Goal: Task Accomplishment & Management: Manage account settings

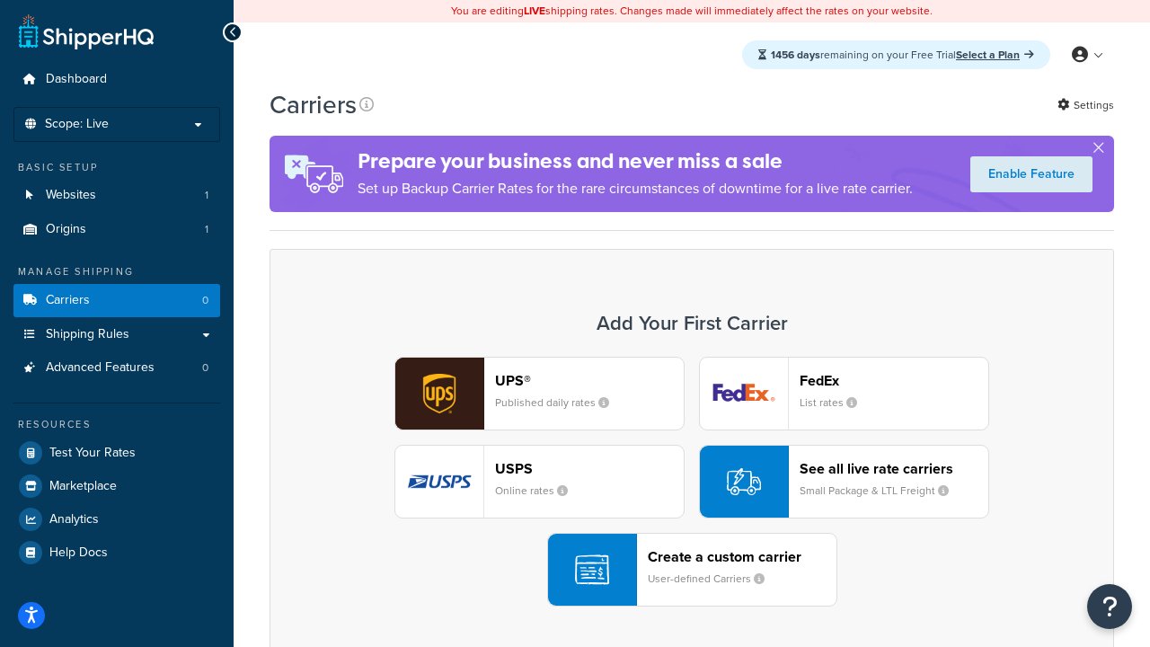
click at [692, 482] on div "UPS® Published daily rates FedEx List rates USPS Online rates See all live rate…" at bounding box center [691, 482] width 807 height 250
click at [894, 380] on header "FedEx" at bounding box center [894, 380] width 189 height 17
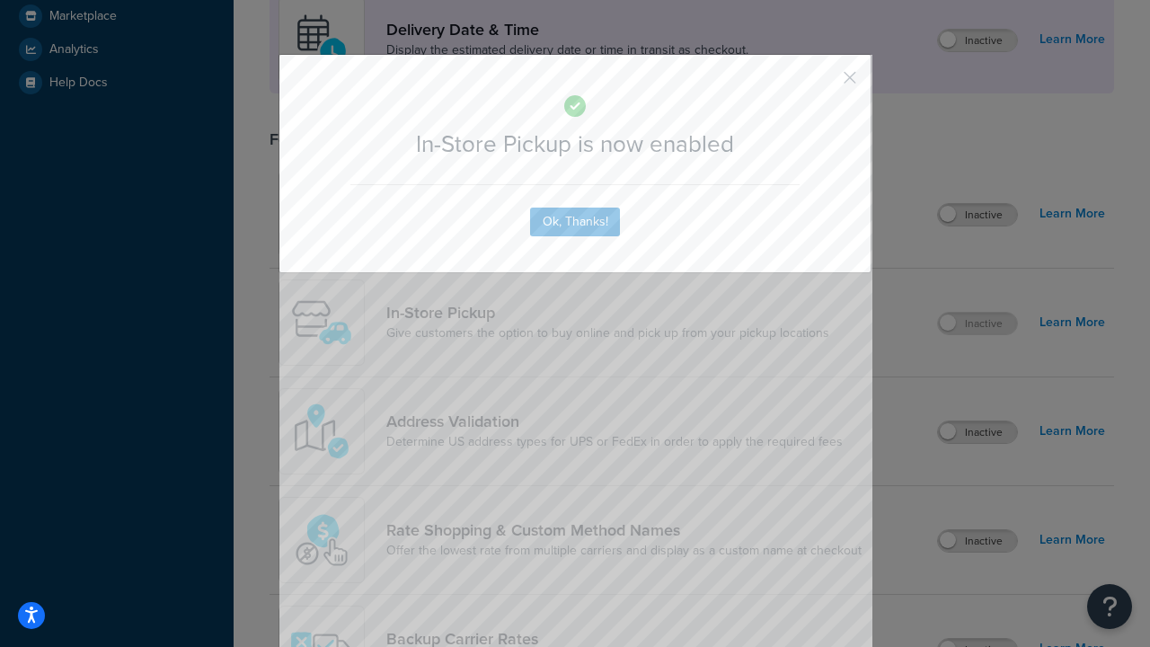
scroll to position [504, 0]
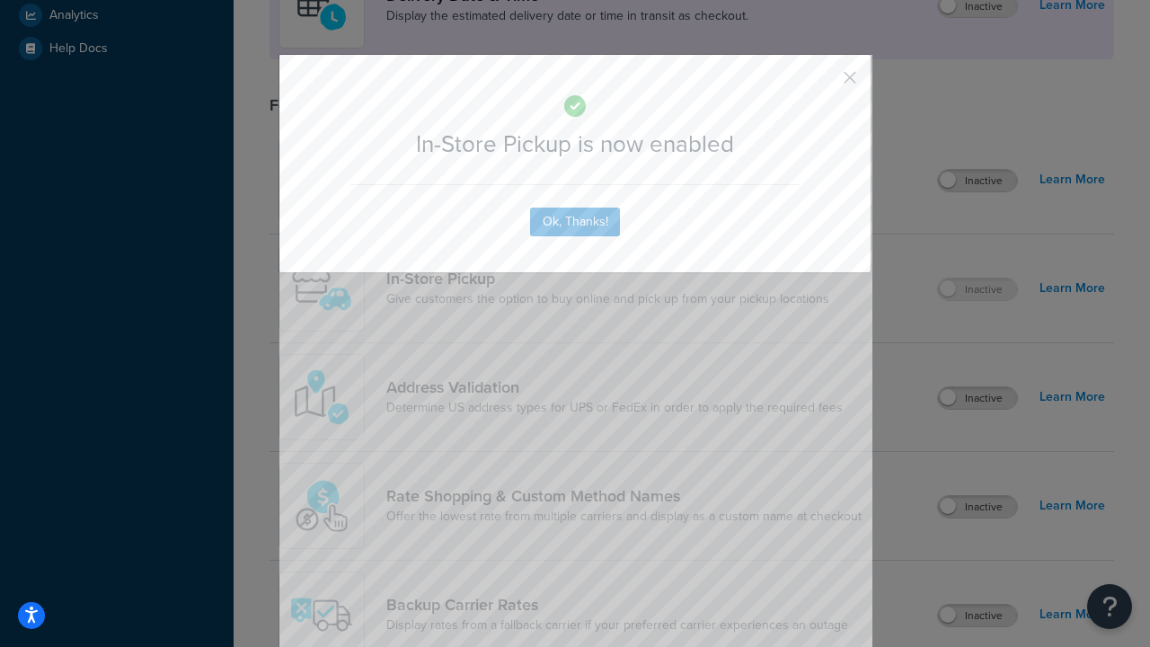
click at [823, 84] on button "button" at bounding box center [823, 84] width 4 height 4
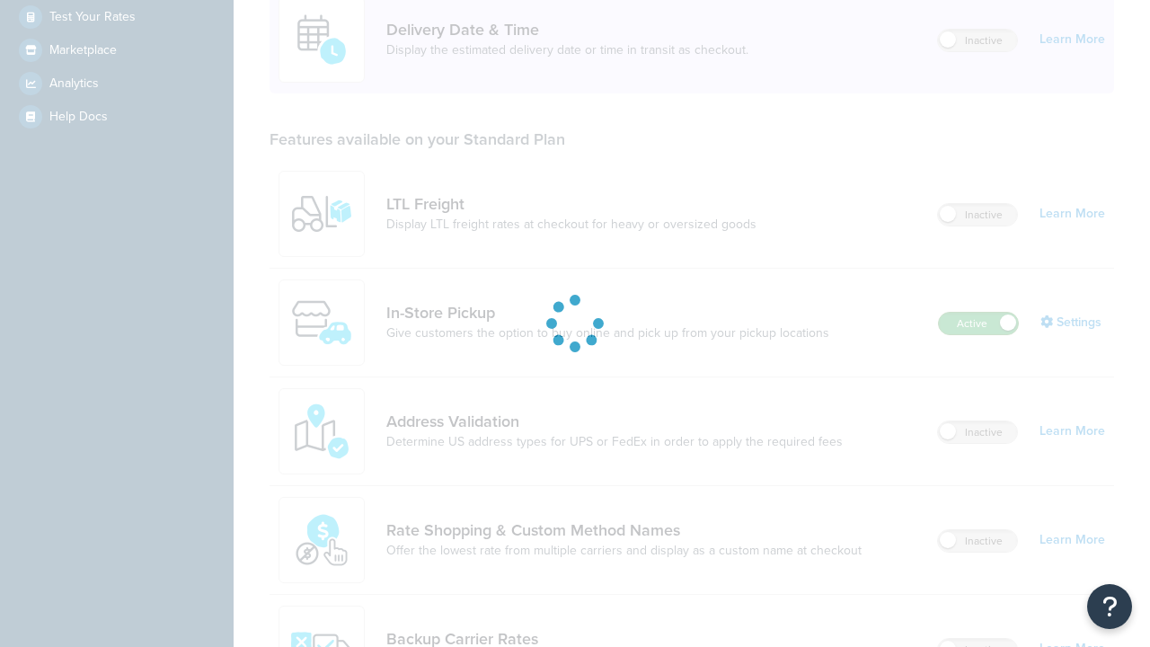
click at [978, 313] on label "Active" at bounding box center [978, 324] width 79 height 22
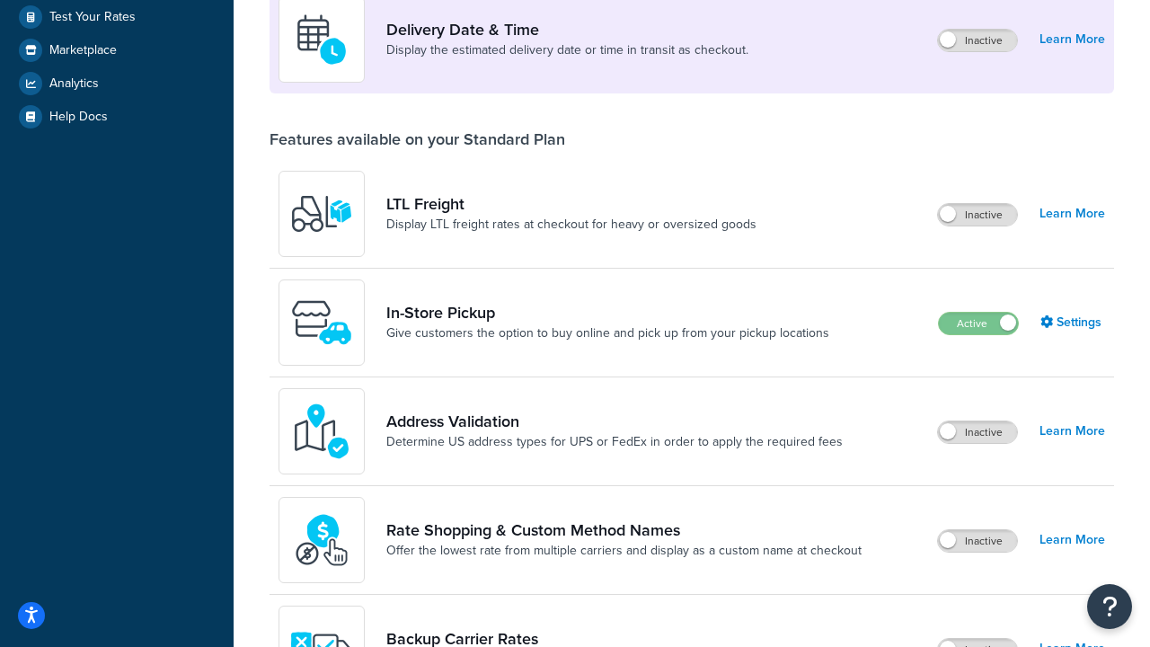
scroll to position [782, 0]
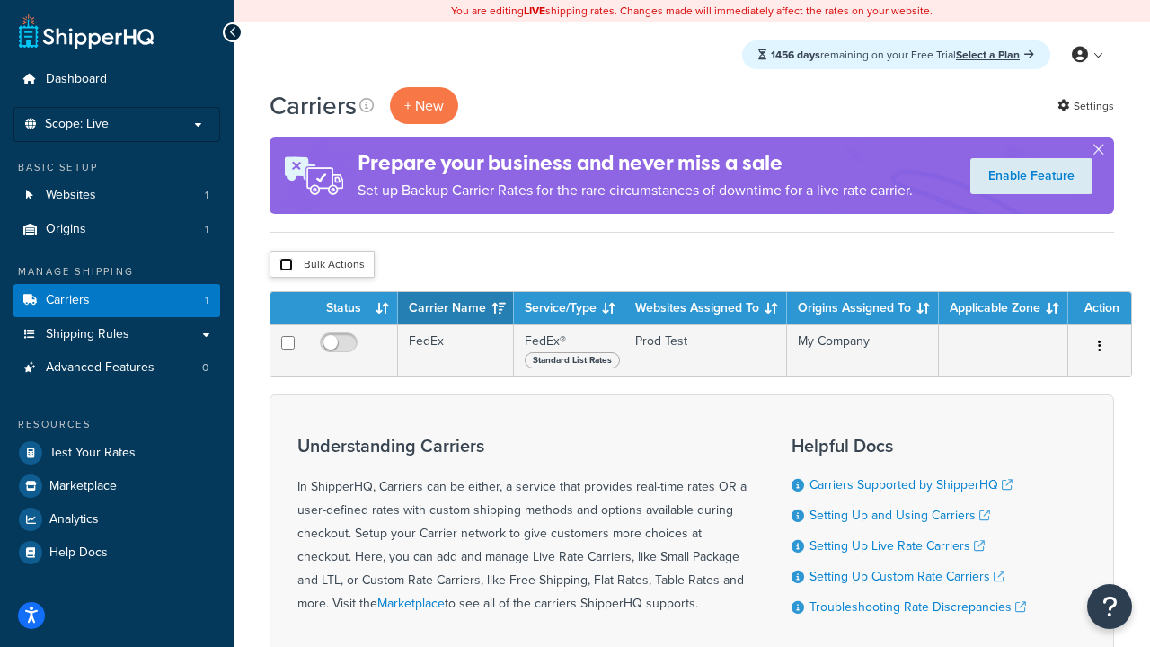
click at [286, 265] on input "checkbox" at bounding box center [285, 264] width 13 height 13
checkbox input "true"
click at [0, 0] on button "Delete" at bounding box center [0, 0] width 0 height 0
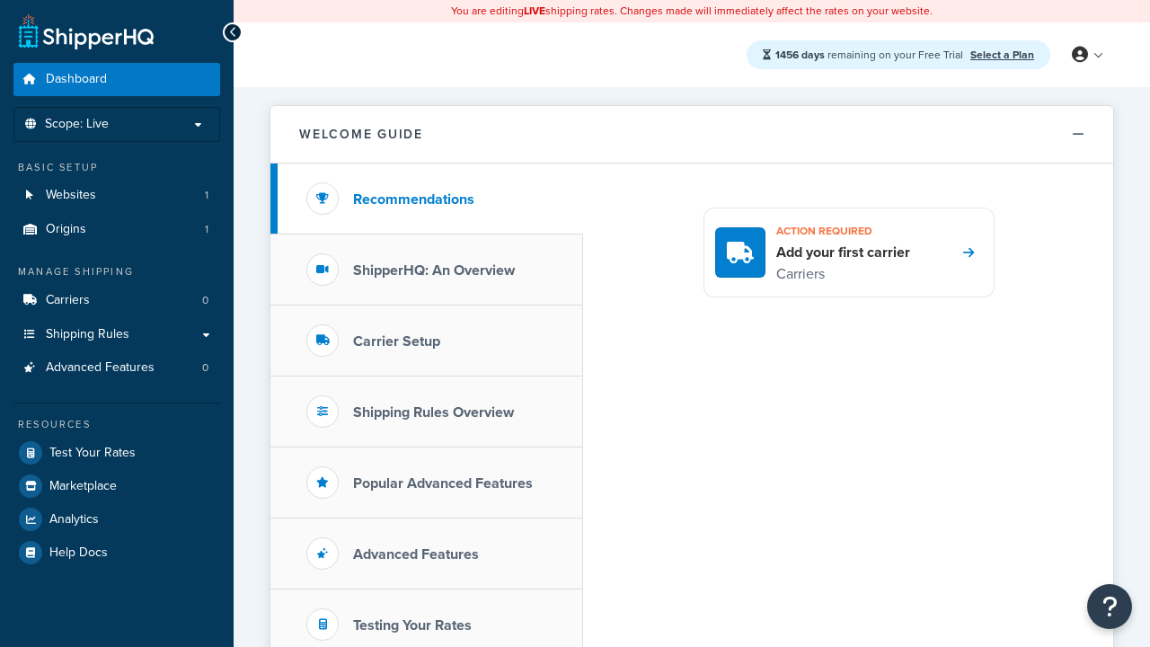
scroll to position [1040, 0]
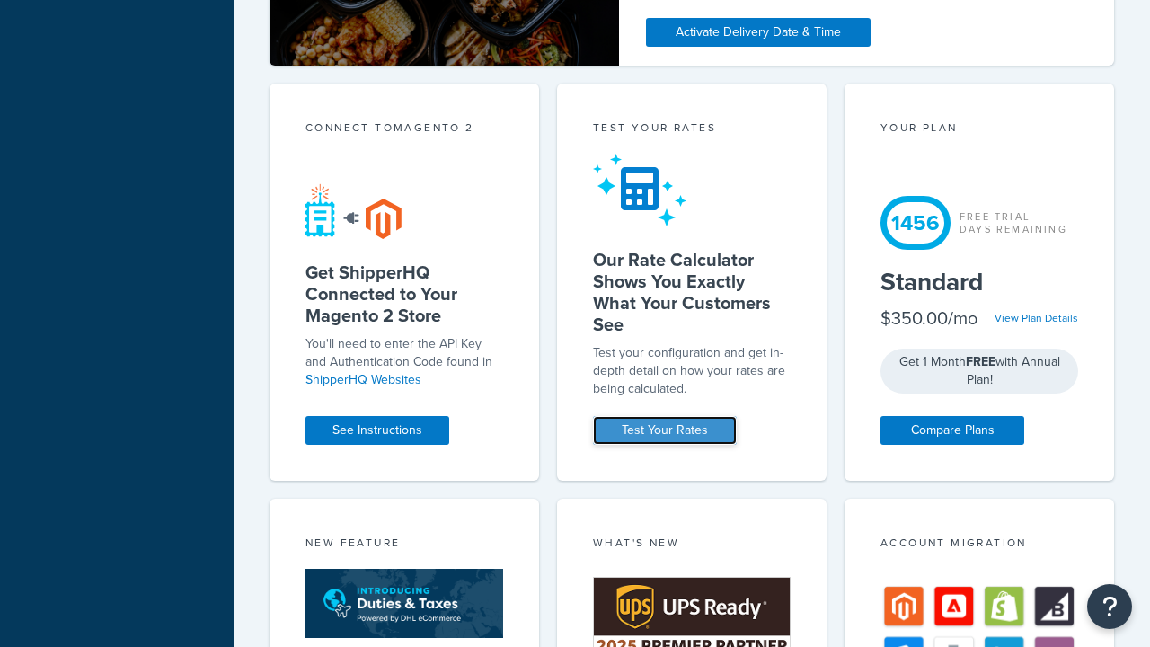
scroll to position [0, 0]
